Goal: Find specific page/section: Find specific page/section

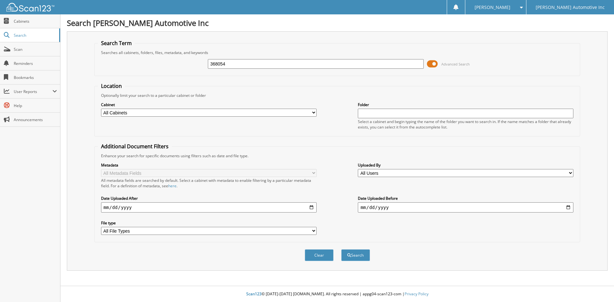
type input "368054"
click at [341, 249] on button "Search" at bounding box center [355, 255] width 29 height 12
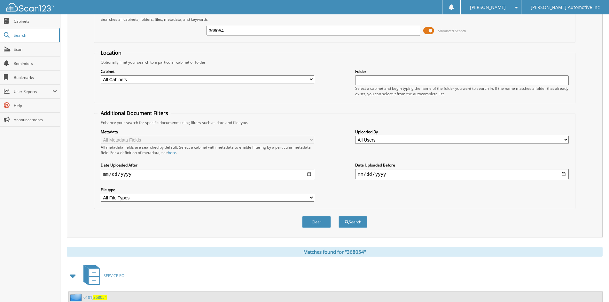
scroll to position [55, 0]
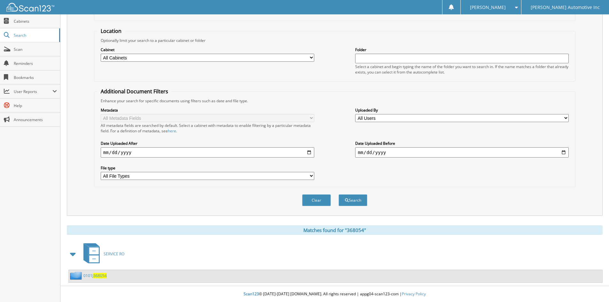
click at [105, 275] on span "368054" at bounding box center [99, 275] width 13 height 5
